Goal: Information Seeking & Learning: Learn about a topic

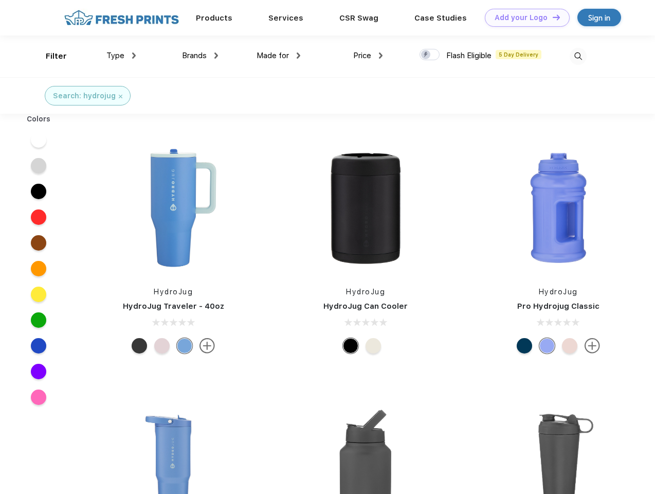
scroll to position [1, 0]
click at [524, 17] on link "Add your Logo Design Tool" at bounding box center [527, 18] width 85 height 18
click at [0, 0] on div "Design Tool" at bounding box center [0, 0] width 0 height 0
click at [552, 17] on link "Add your Logo Design Tool" at bounding box center [527, 18] width 85 height 18
click at [49, 56] on div "Filter" at bounding box center [56, 56] width 21 height 12
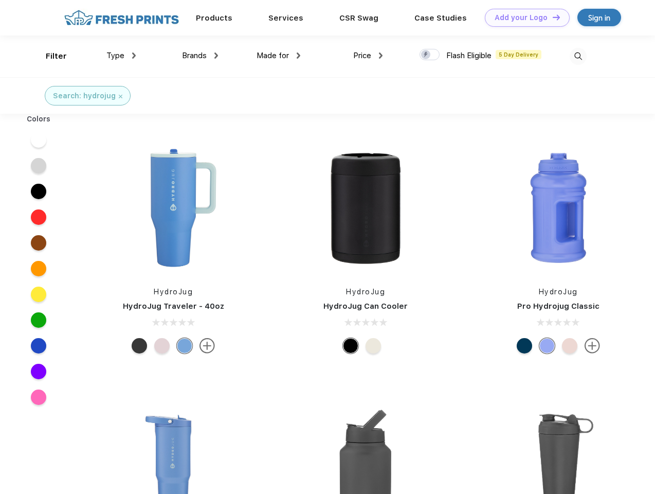
click at [121, 56] on span "Type" at bounding box center [115, 55] width 18 height 9
click at [200, 56] on span "Brands" at bounding box center [194, 55] width 25 height 9
click at [279, 56] on span "Made for" at bounding box center [273, 55] width 32 height 9
click at [368, 56] on span "Price" at bounding box center [362, 55] width 18 height 9
click at [430, 55] on div at bounding box center [430, 54] width 20 height 11
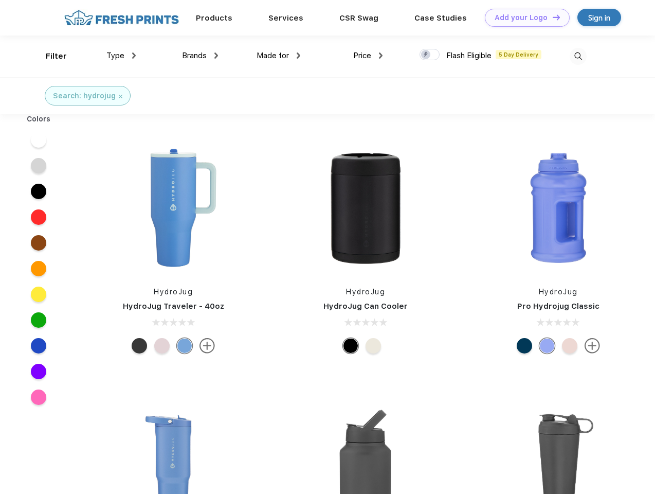
click at [426, 55] on input "checkbox" at bounding box center [423, 51] width 7 height 7
click at [578, 56] on img at bounding box center [578, 56] width 17 height 17
